Goal: Find specific page/section: Find specific page/section

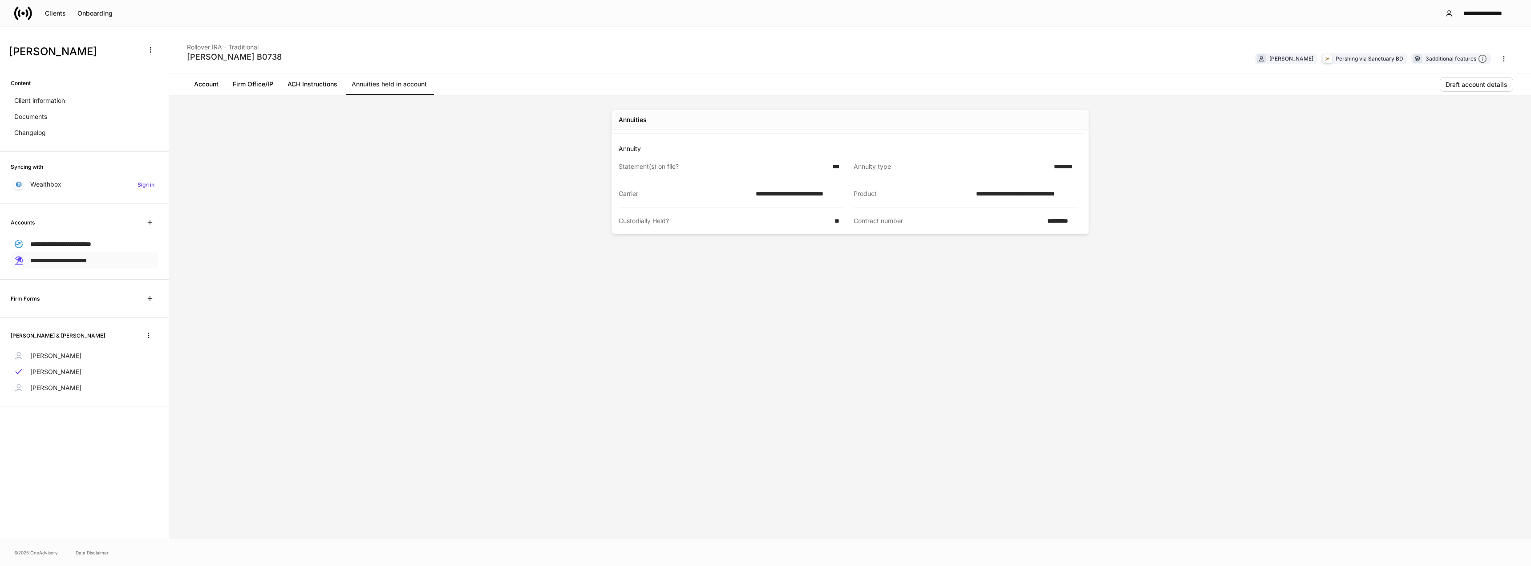
click at [87, 259] on span "**********" at bounding box center [58, 260] width 57 height 6
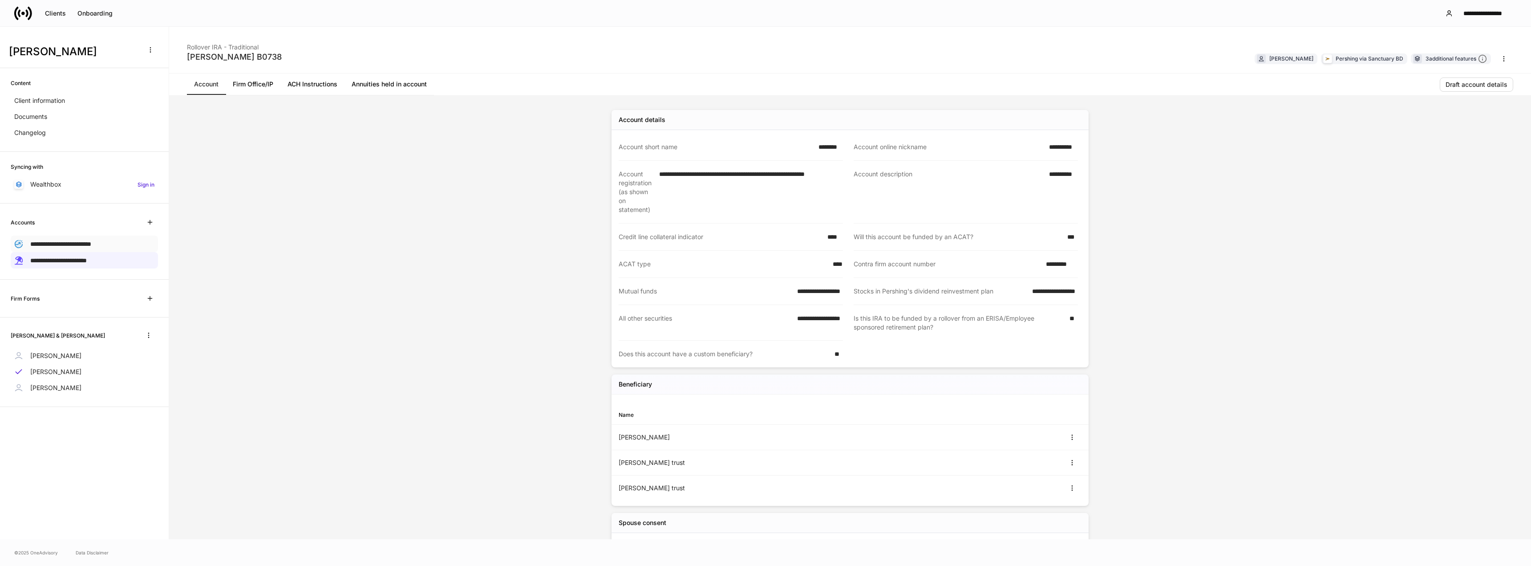
click at [85, 245] on span "**********" at bounding box center [60, 244] width 61 height 6
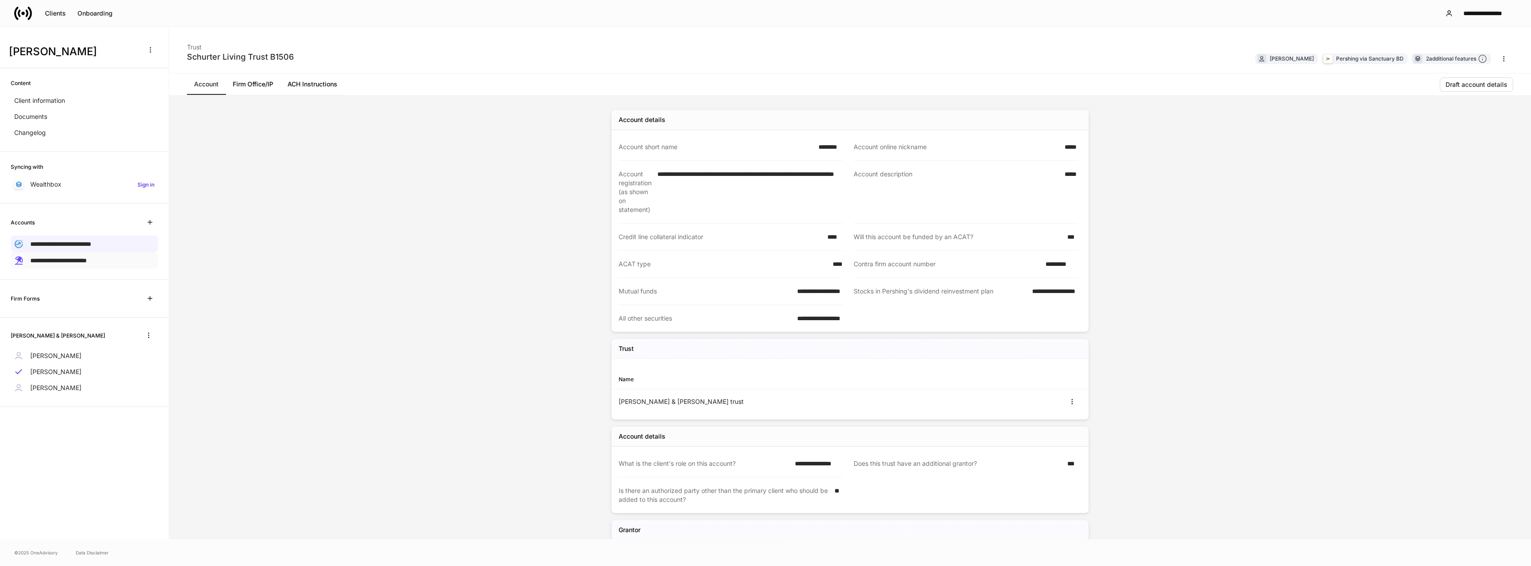
click at [87, 262] on span "**********" at bounding box center [58, 260] width 57 height 6
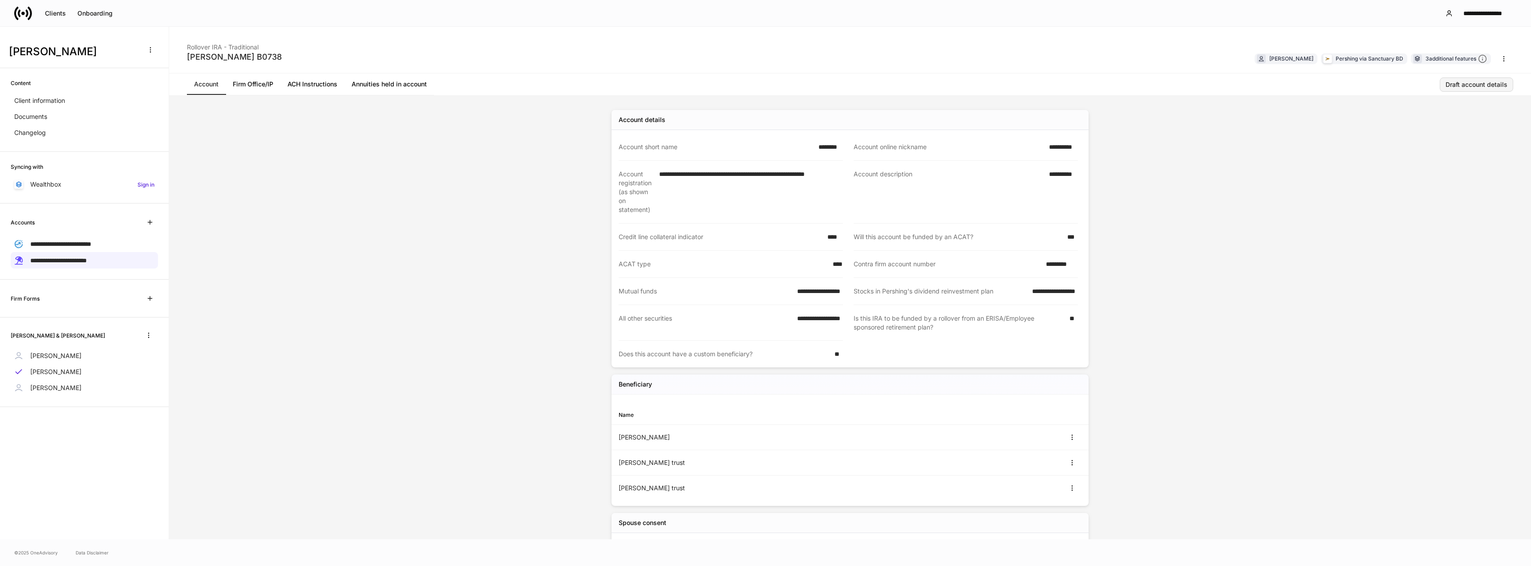
click at [1468, 85] on div "Draft account details" at bounding box center [1476, 84] width 62 height 6
